Goal: Find specific page/section: Find specific page/section

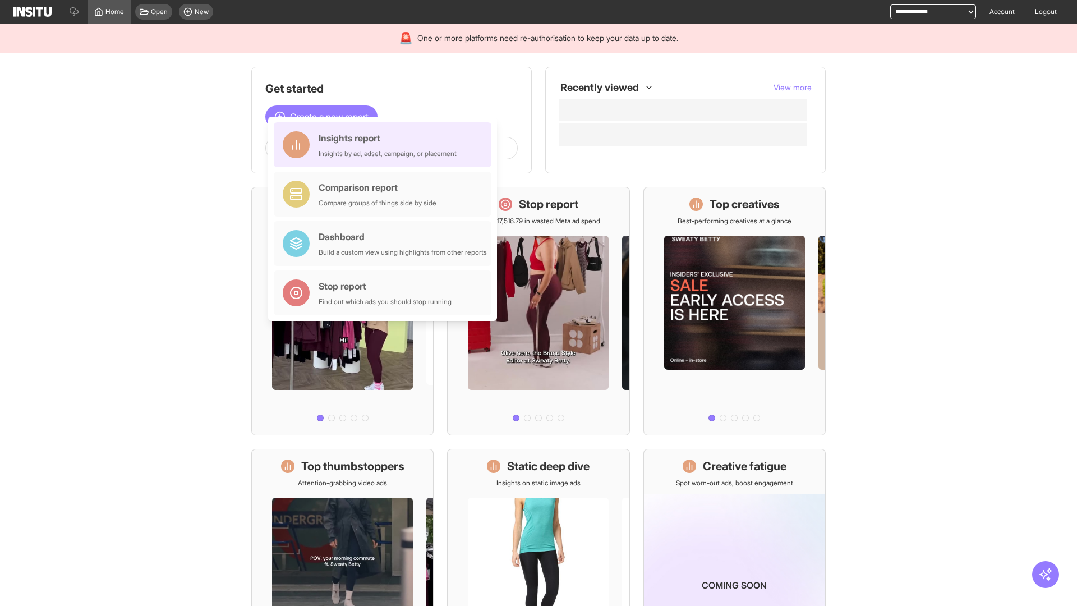
click at [385, 145] on div "Insights report Insights by ad, adset, campaign, or placement" at bounding box center [388, 144] width 138 height 27
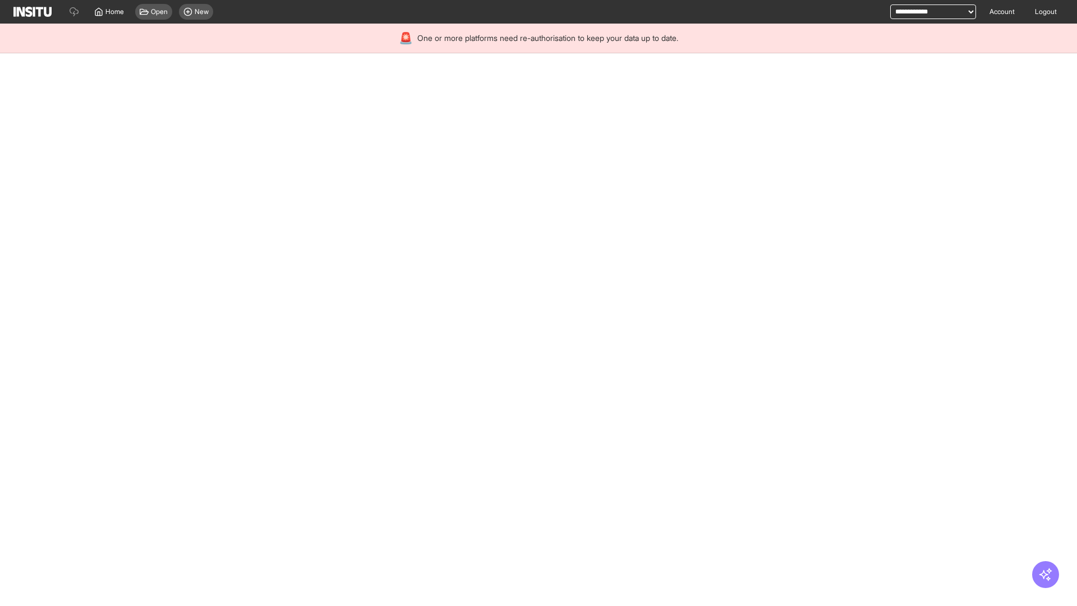
select select "**"
